Goal: Information Seeking & Learning: Learn about a topic

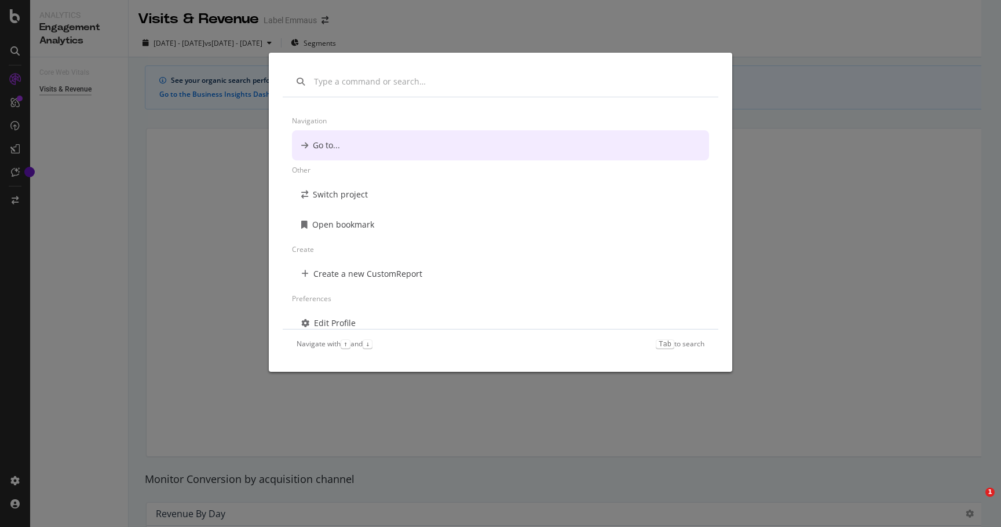
click at [70, 48] on div "Navigation Go to... Other Switch project Open bookmark Create Create a new Cust…" at bounding box center [500, 263] width 1001 height 527
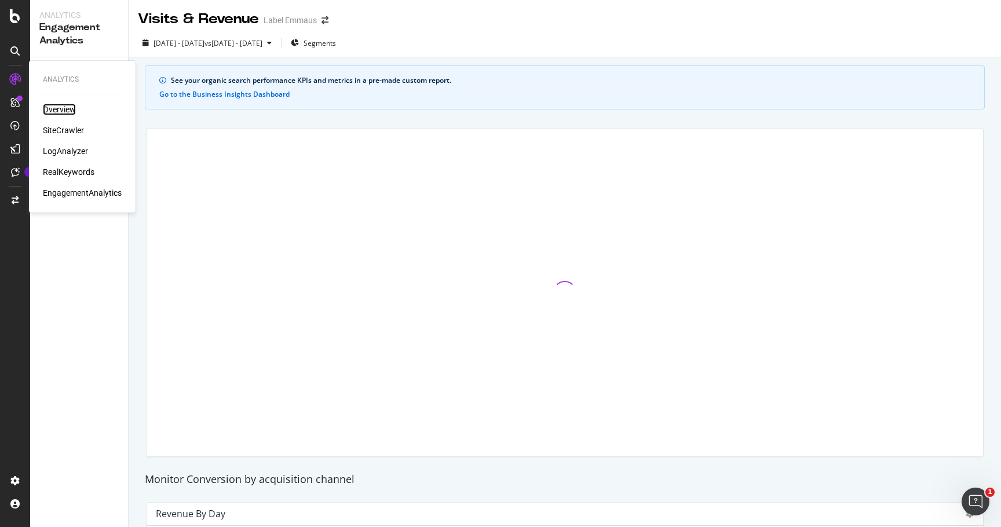
click at [61, 108] on div "Overview" at bounding box center [59, 110] width 33 height 12
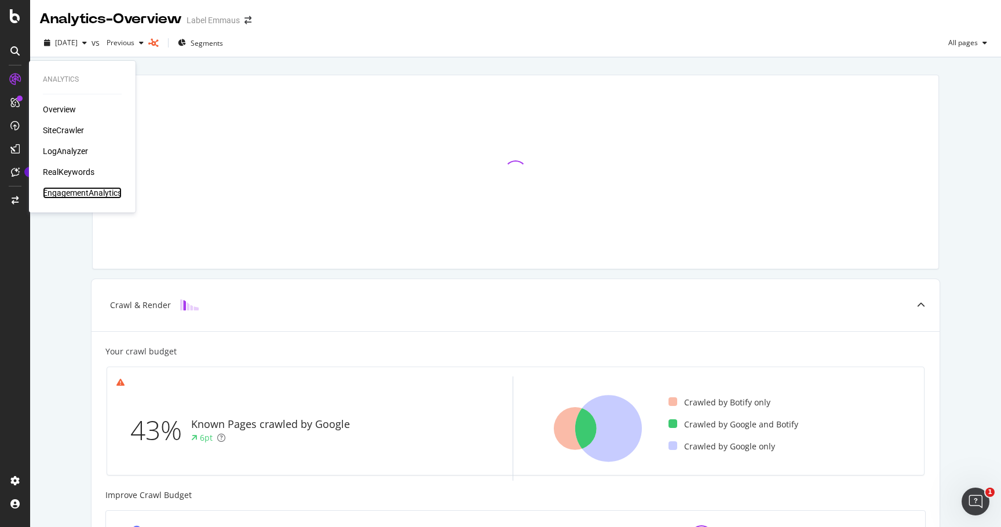
click at [100, 191] on div "EngagementAnalytics" at bounding box center [82, 193] width 79 height 12
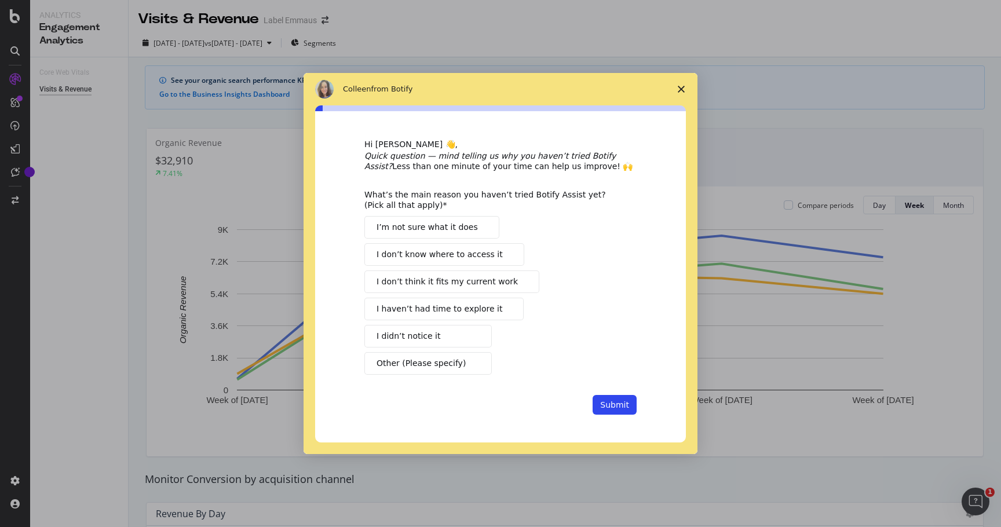
click at [683, 89] on icon "Close survey" at bounding box center [681, 89] width 7 height 7
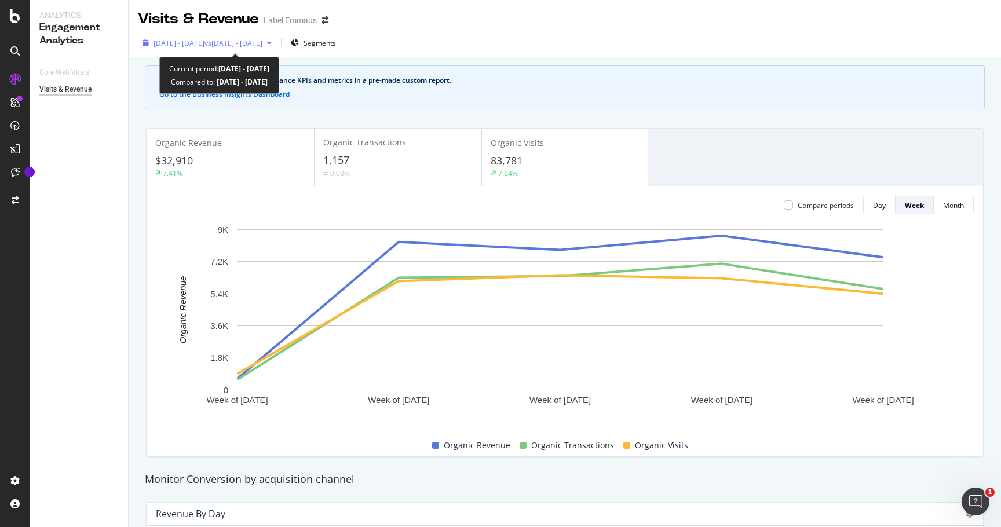
click at [232, 46] on span "vs [DATE] - [DATE]" at bounding box center [234, 43] width 58 height 10
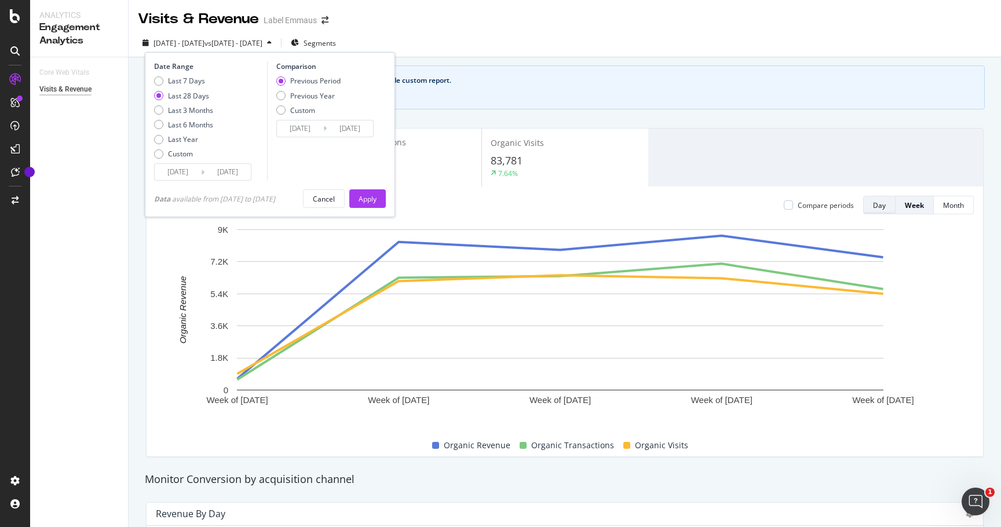
click at [877, 211] on button "Day" at bounding box center [879, 205] width 32 height 19
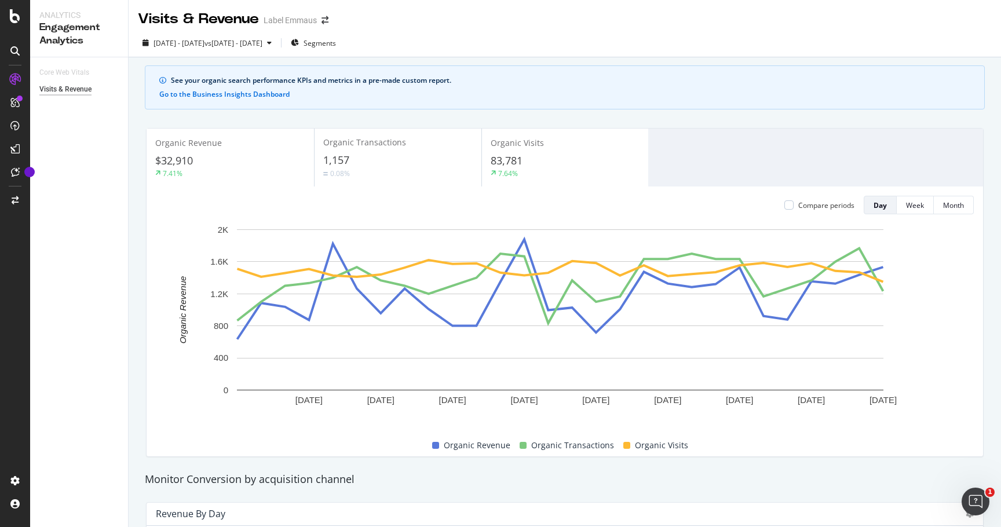
click at [375, 150] on div "Organic Transactions 1,157 0.08%" at bounding box center [398, 158] width 167 height 52
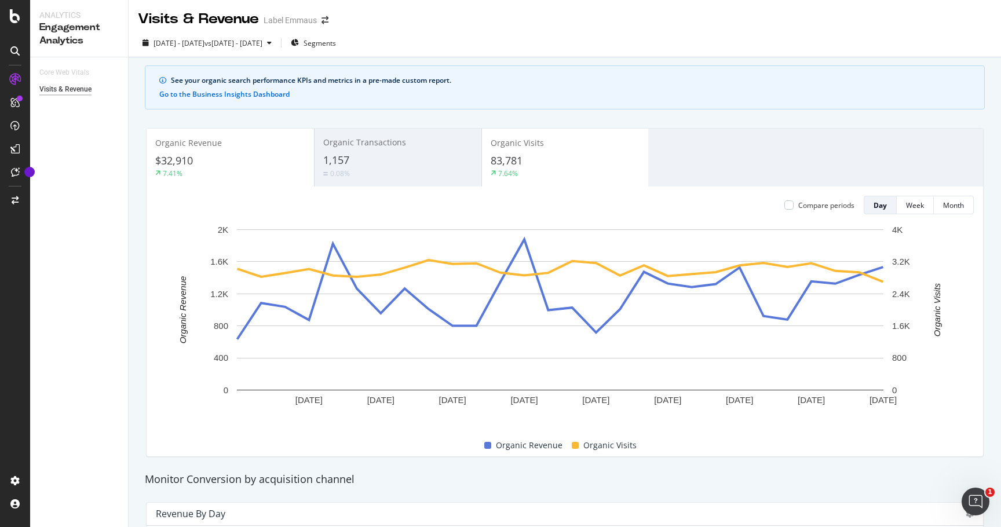
click at [243, 162] on div "$32,910" at bounding box center [230, 161] width 150 height 15
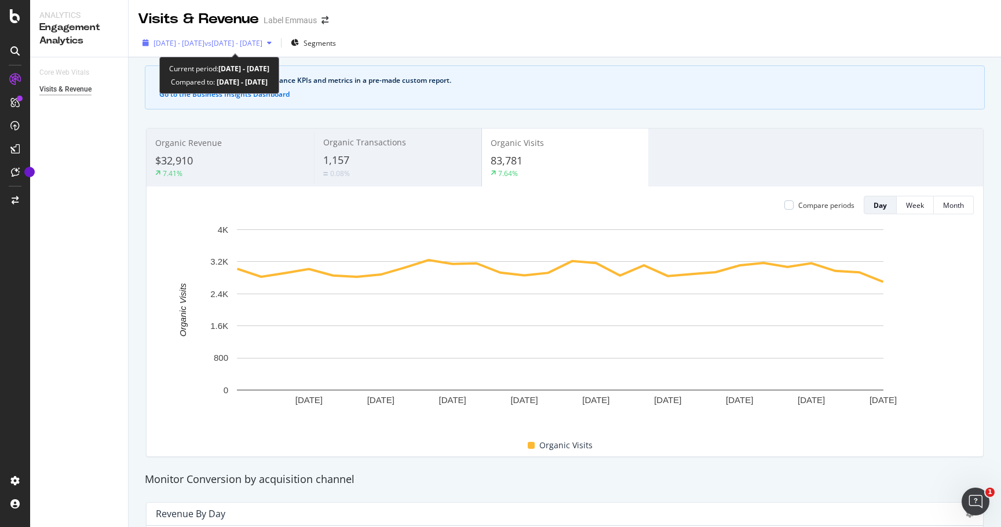
click at [205, 43] on span "[DATE] - [DATE]" at bounding box center [179, 43] width 51 height 10
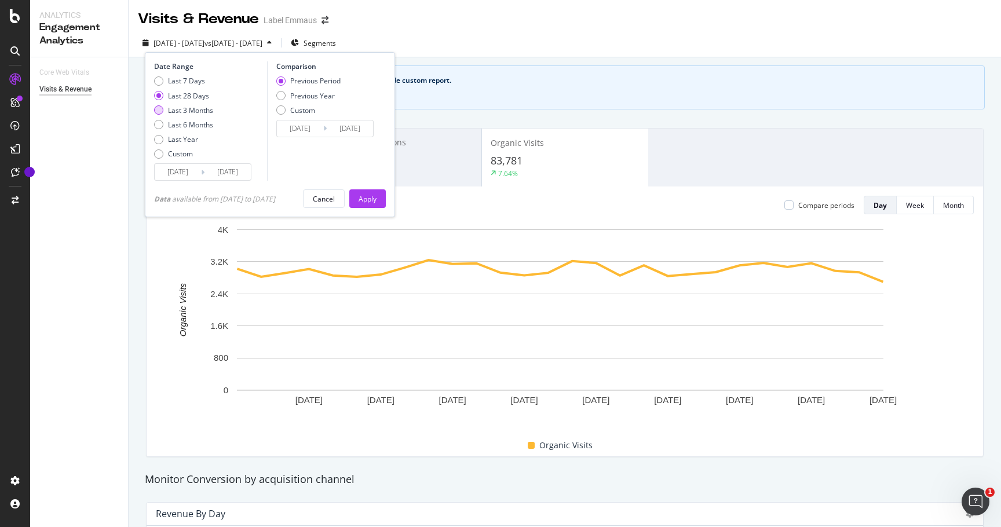
click at [160, 112] on div "Last 3 Months" at bounding box center [158, 109] width 9 height 9
type input "[DATE]"
click at [304, 93] on div "Previous Year" at bounding box center [312, 96] width 45 height 10
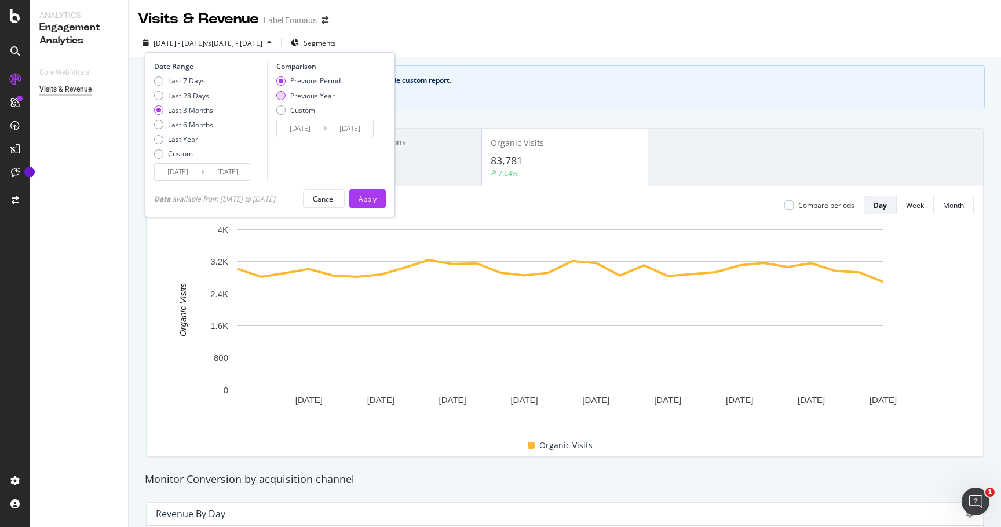
type input "[DATE]"
click at [377, 200] on div "Apply" at bounding box center [368, 199] width 18 height 10
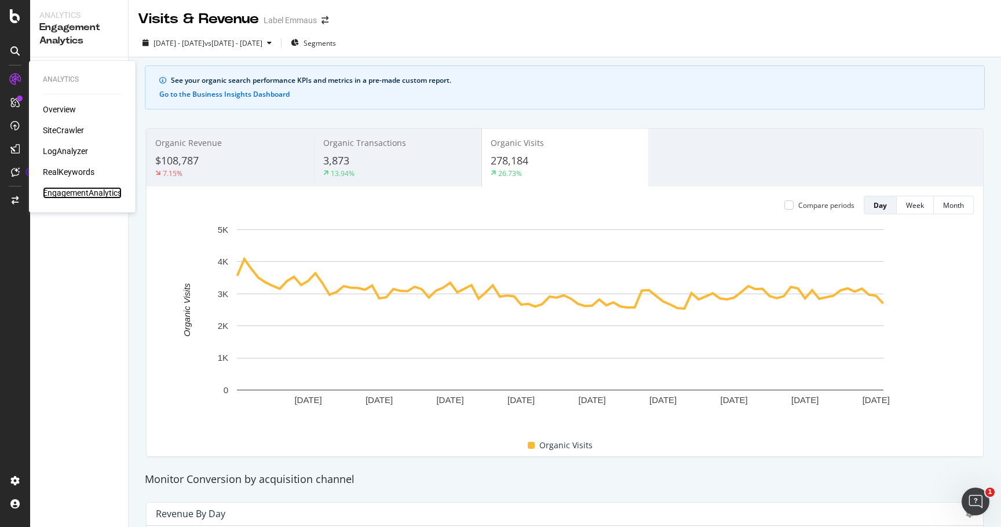
click at [105, 193] on div "EngagementAnalytics" at bounding box center [82, 193] width 79 height 12
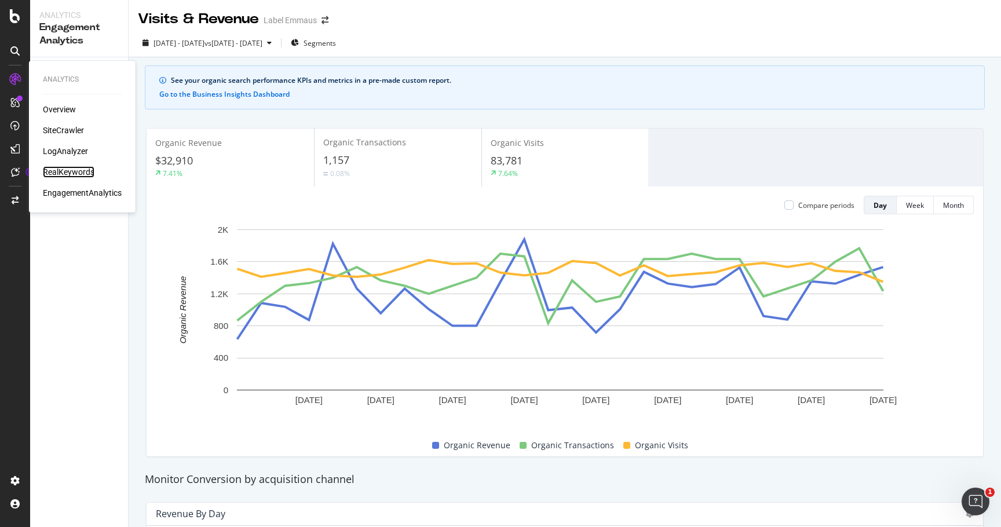
click at [71, 171] on div "RealKeywords" at bounding box center [69, 172] width 52 height 12
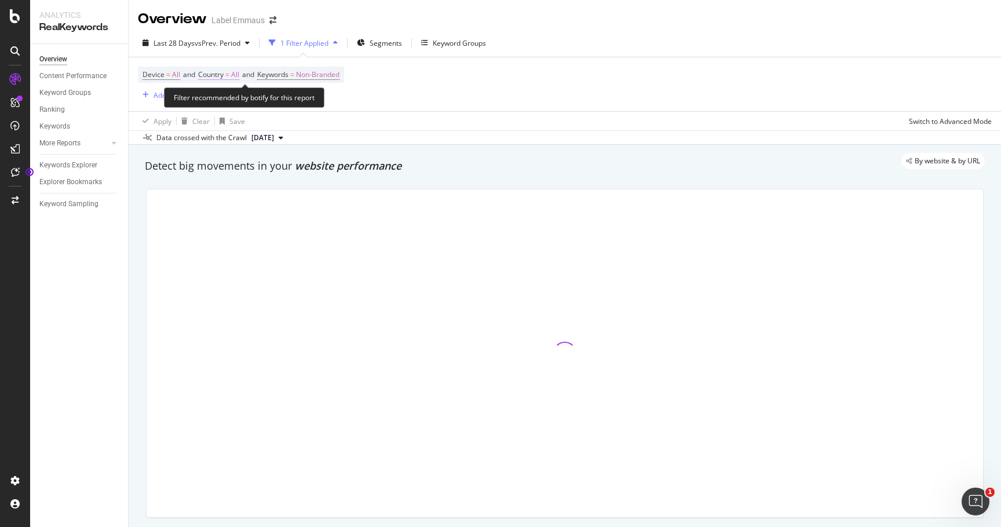
click at [236, 78] on span "All" at bounding box center [235, 75] width 8 height 16
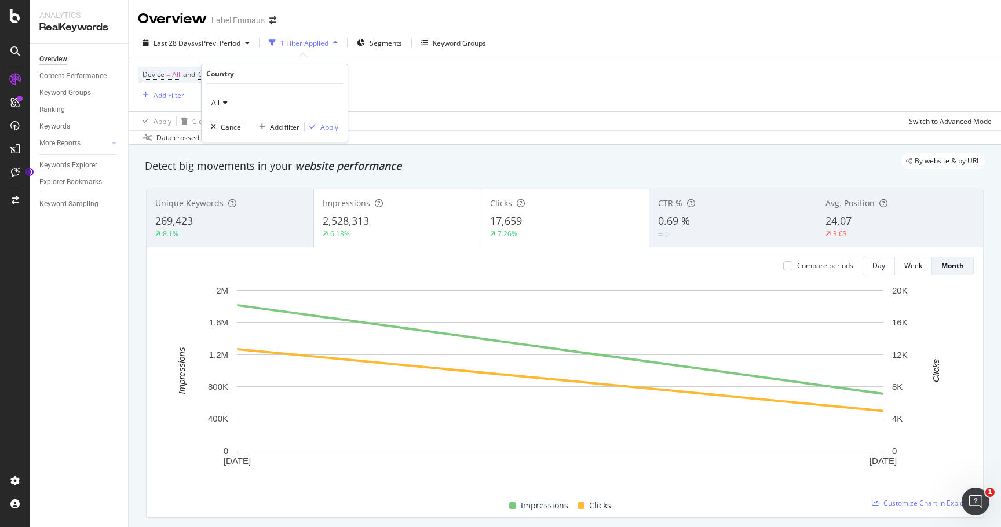
click at [227, 104] on icon at bounding box center [224, 102] width 8 height 7
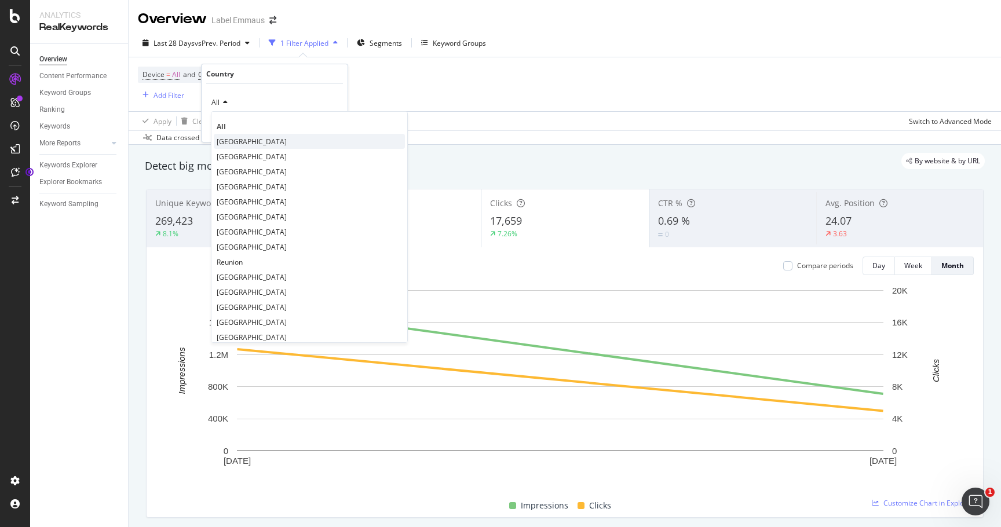
click at [240, 143] on div "[GEOGRAPHIC_DATA]" at bounding box center [309, 141] width 191 height 15
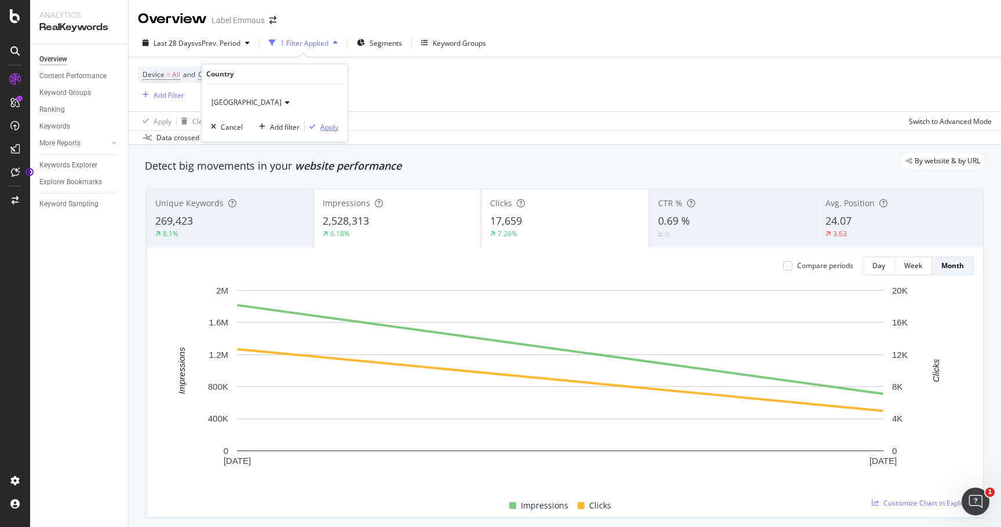
click at [322, 128] on div "Apply" at bounding box center [329, 127] width 18 height 10
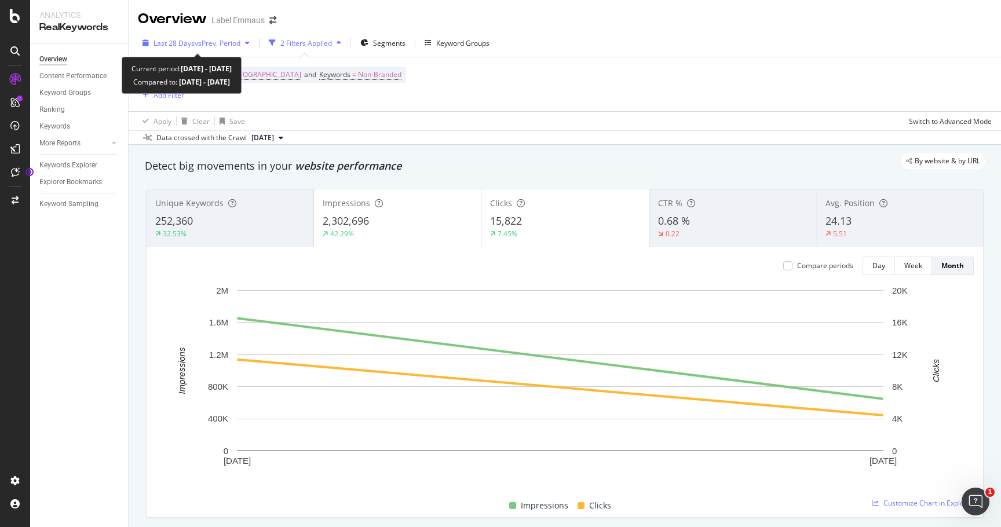
click at [195, 36] on div "Last 28 Days vs Prev. Period" at bounding box center [196, 42] width 116 height 17
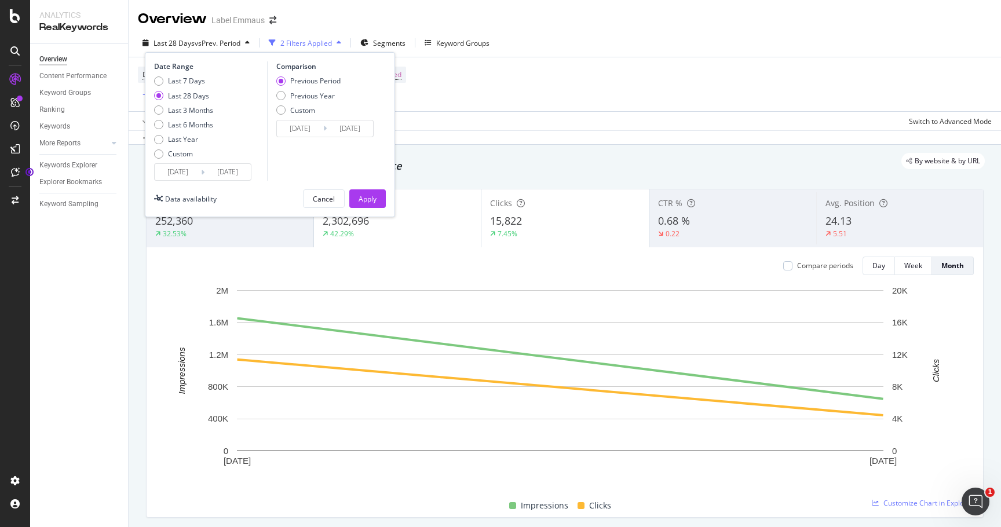
click at [670, 163] on div "By website & by URL" at bounding box center [559, 161] width 852 height 16
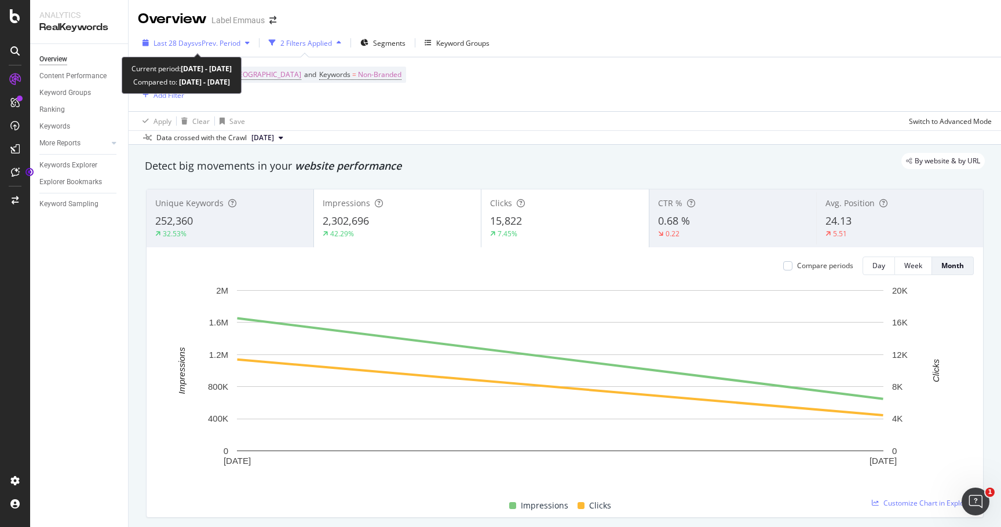
click at [208, 45] on span "vs Prev. Period" at bounding box center [218, 43] width 46 height 10
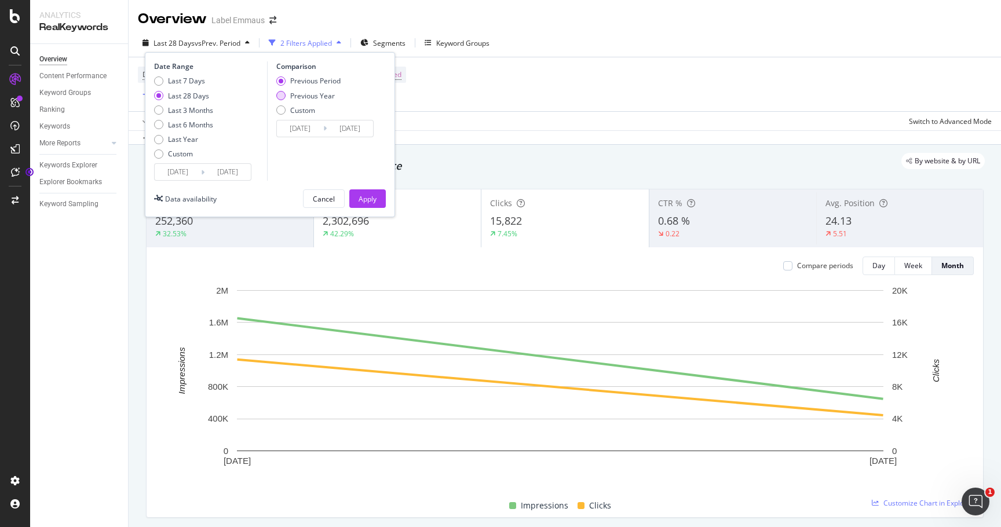
click at [300, 96] on div "Previous Year" at bounding box center [312, 96] width 45 height 10
type input "[DATE]"
click at [364, 193] on div "Apply" at bounding box center [368, 198] width 18 height 17
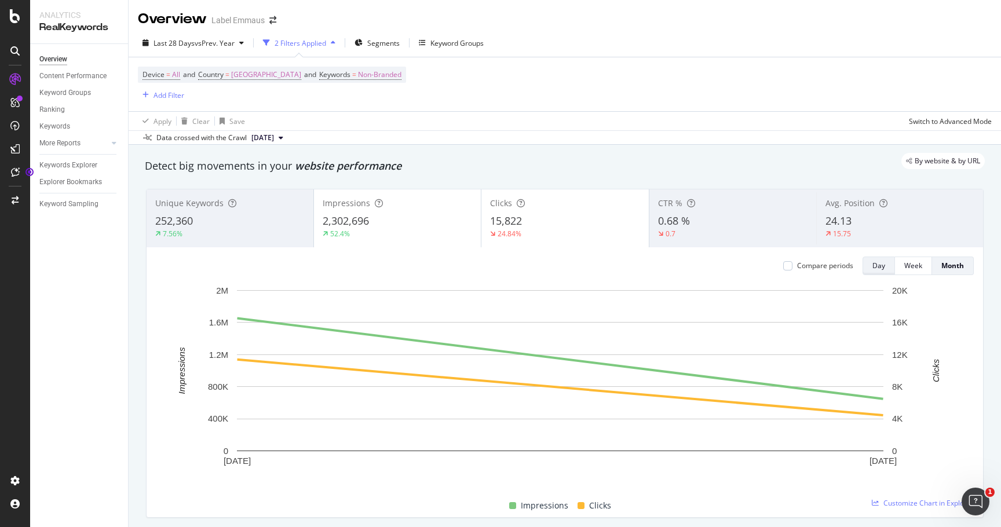
click at [872, 269] on div "Day" at bounding box center [878, 266] width 13 height 10
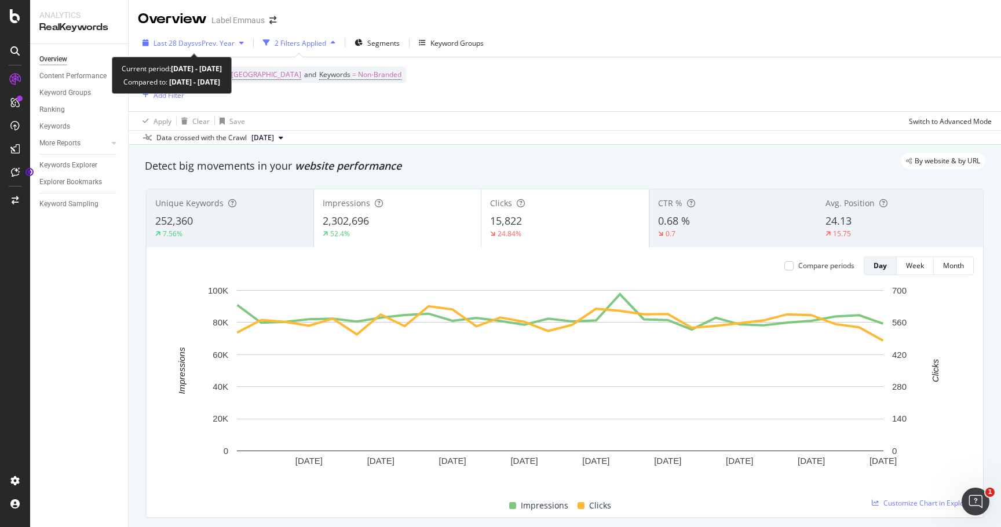
click at [191, 43] on span "Last 28 Days" at bounding box center [174, 43] width 41 height 10
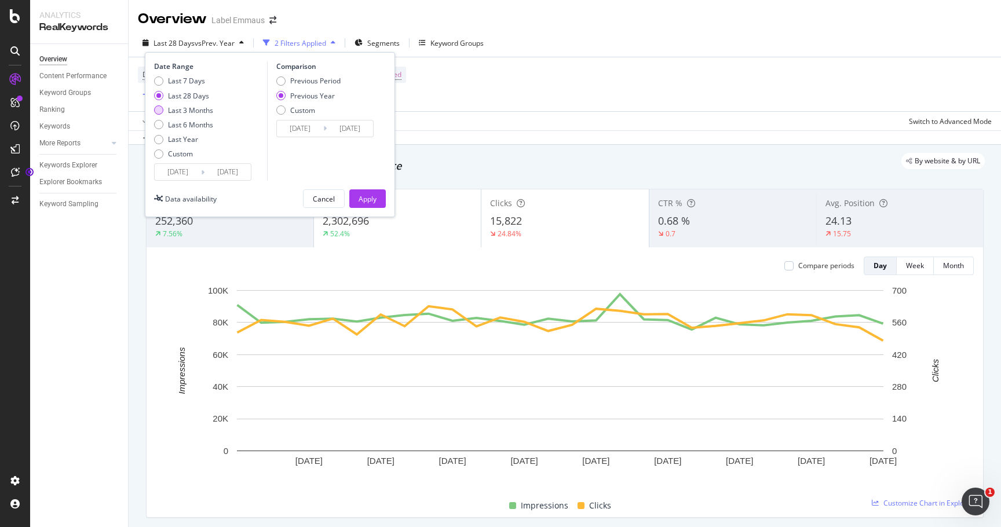
click at [190, 111] on div "Last 3 Months" at bounding box center [190, 110] width 45 height 10
type input "[DATE]"
click at [366, 196] on div "Apply" at bounding box center [368, 199] width 18 height 10
